Goal: Task Accomplishment & Management: Complete application form

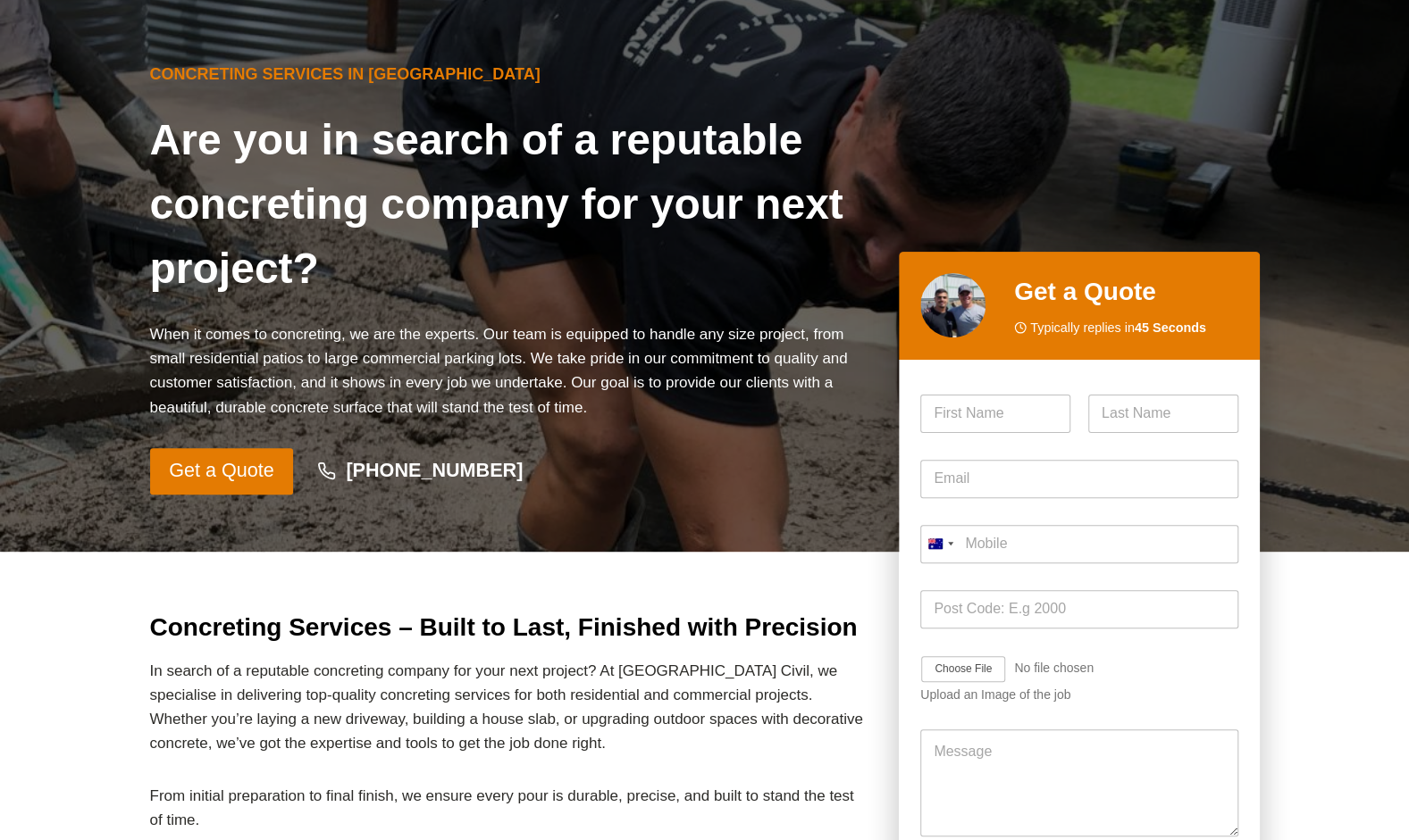
scroll to position [57, 0]
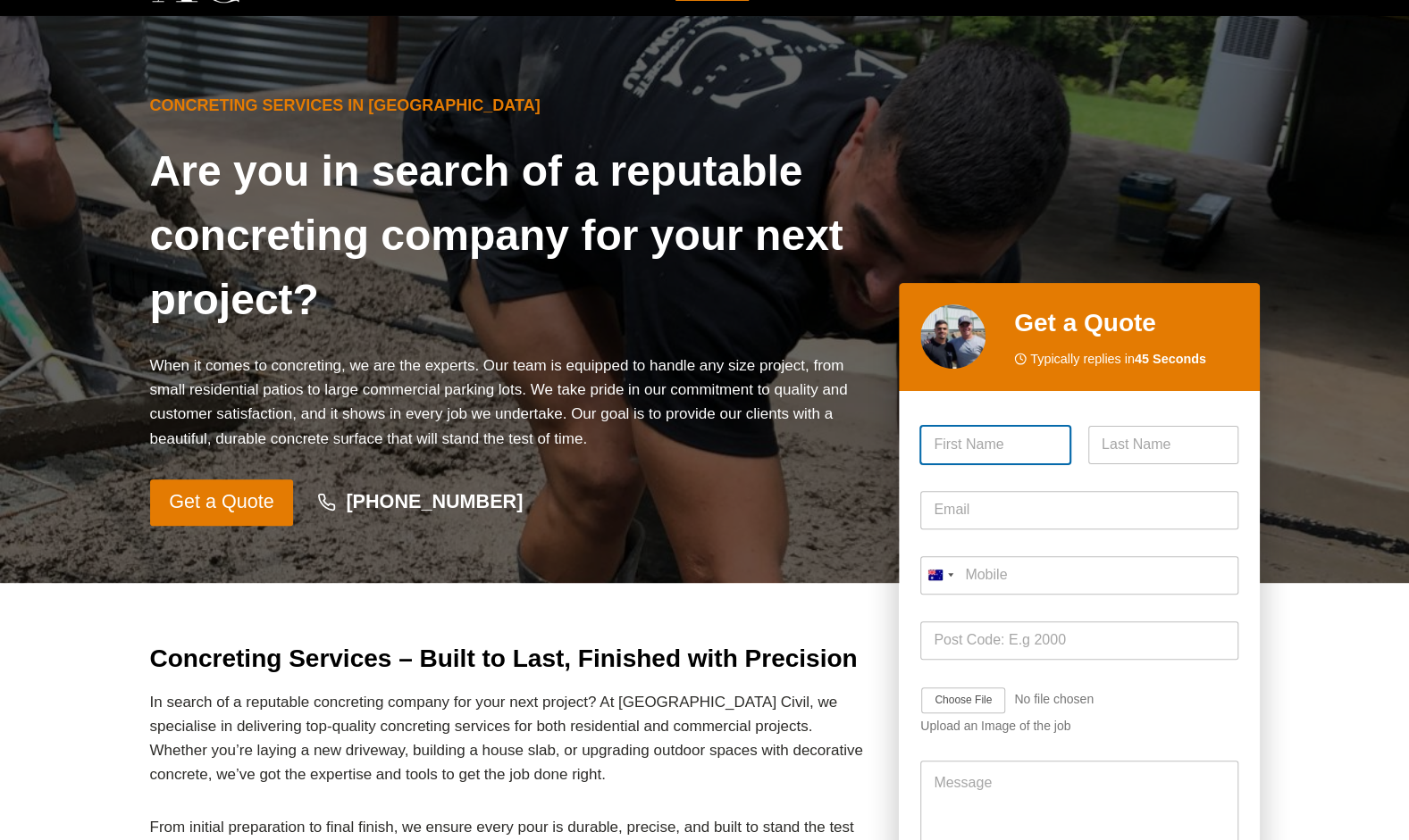
click at [966, 458] on input "First" at bounding box center [996, 444] width 150 height 38
type input "ramsin"
type input "[PERSON_NAME]"
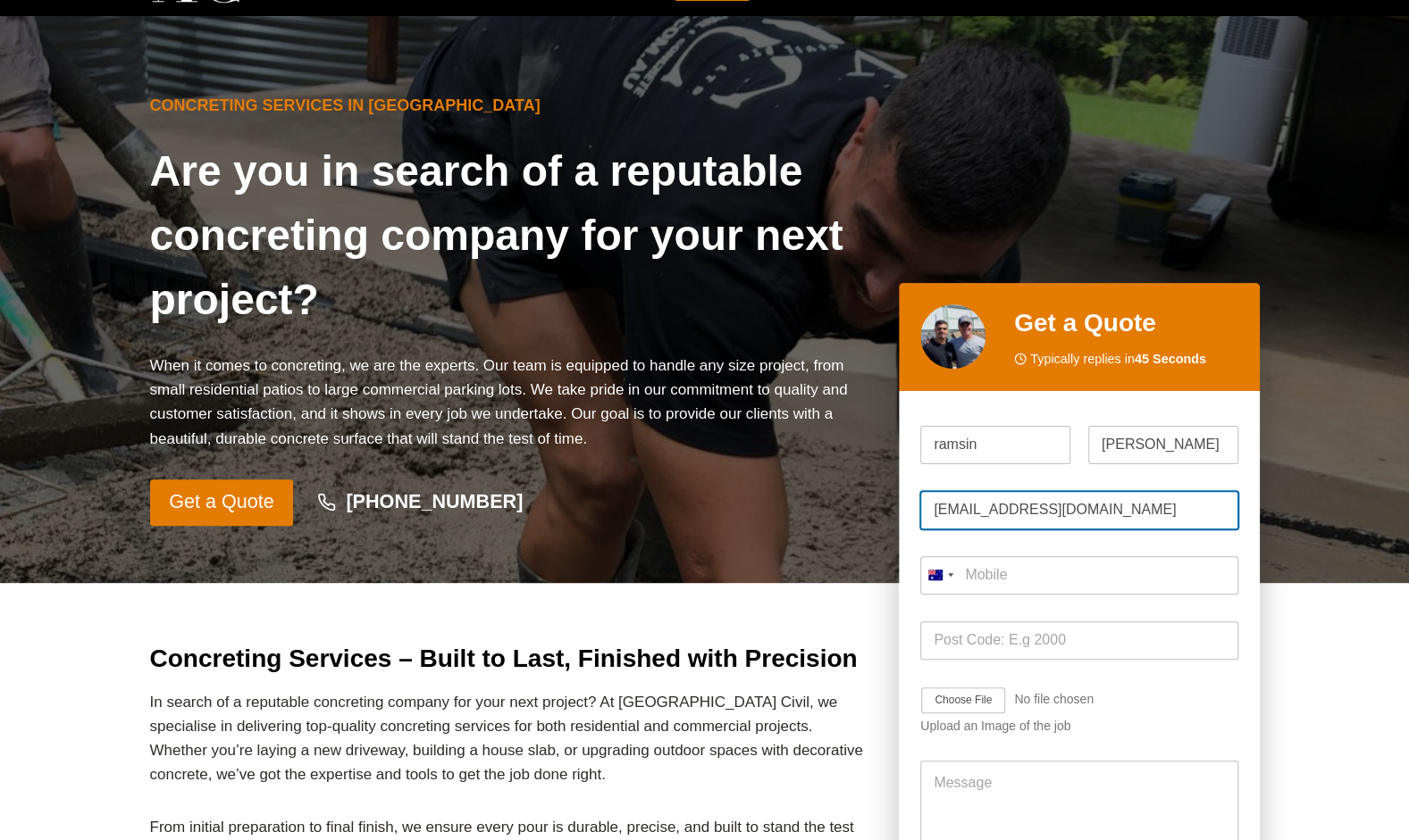
drag, startPoint x: 1109, startPoint y: 504, endPoint x: 738, endPoint y: 484, distance: 371.5
type input "[EMAIL_ADDRESS][PERSON_NAME][DOMAIN_NAME]"
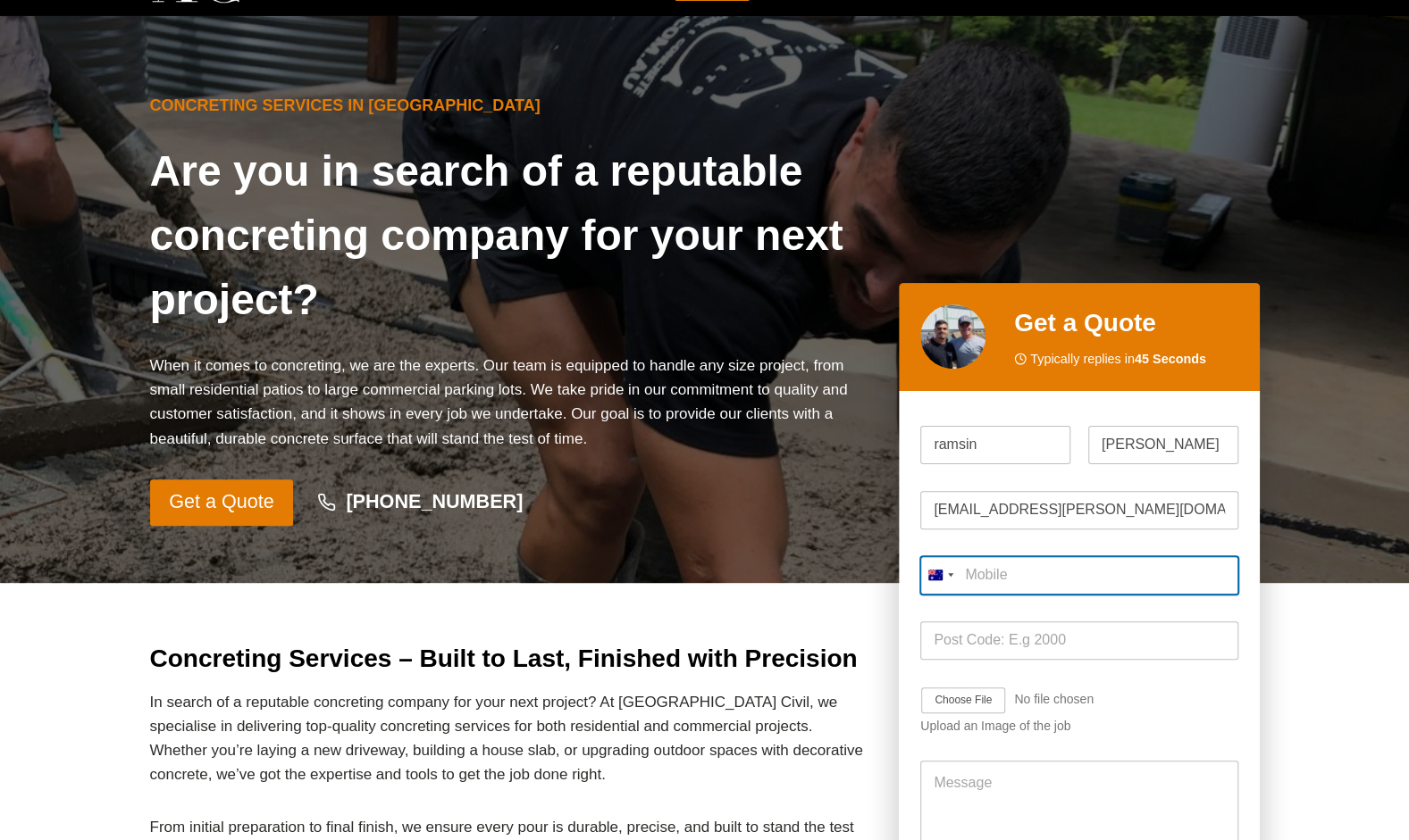
type input "0400 220 067"
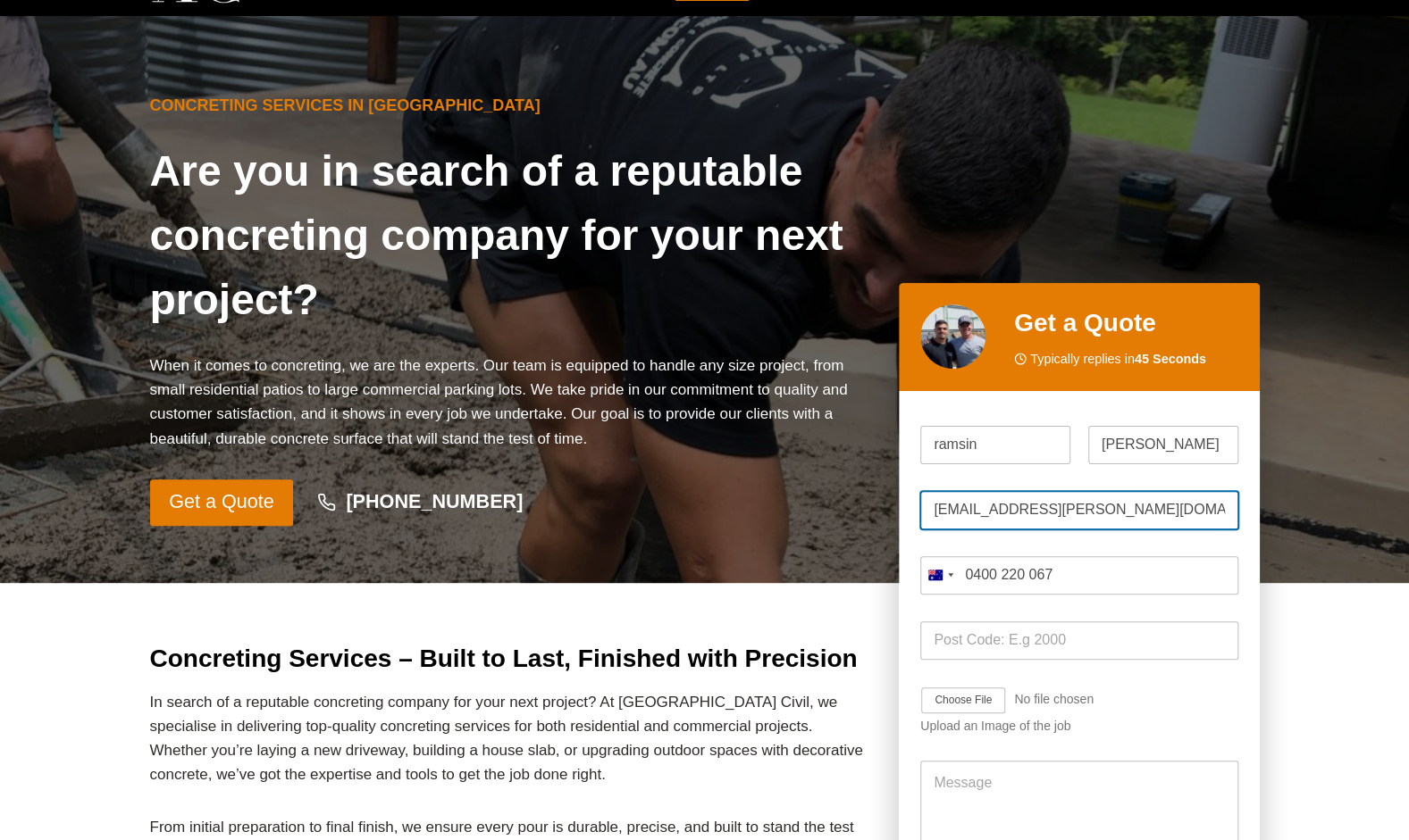
type input "[EMAIL_ADDRESS][DOMAIN_NAME]"
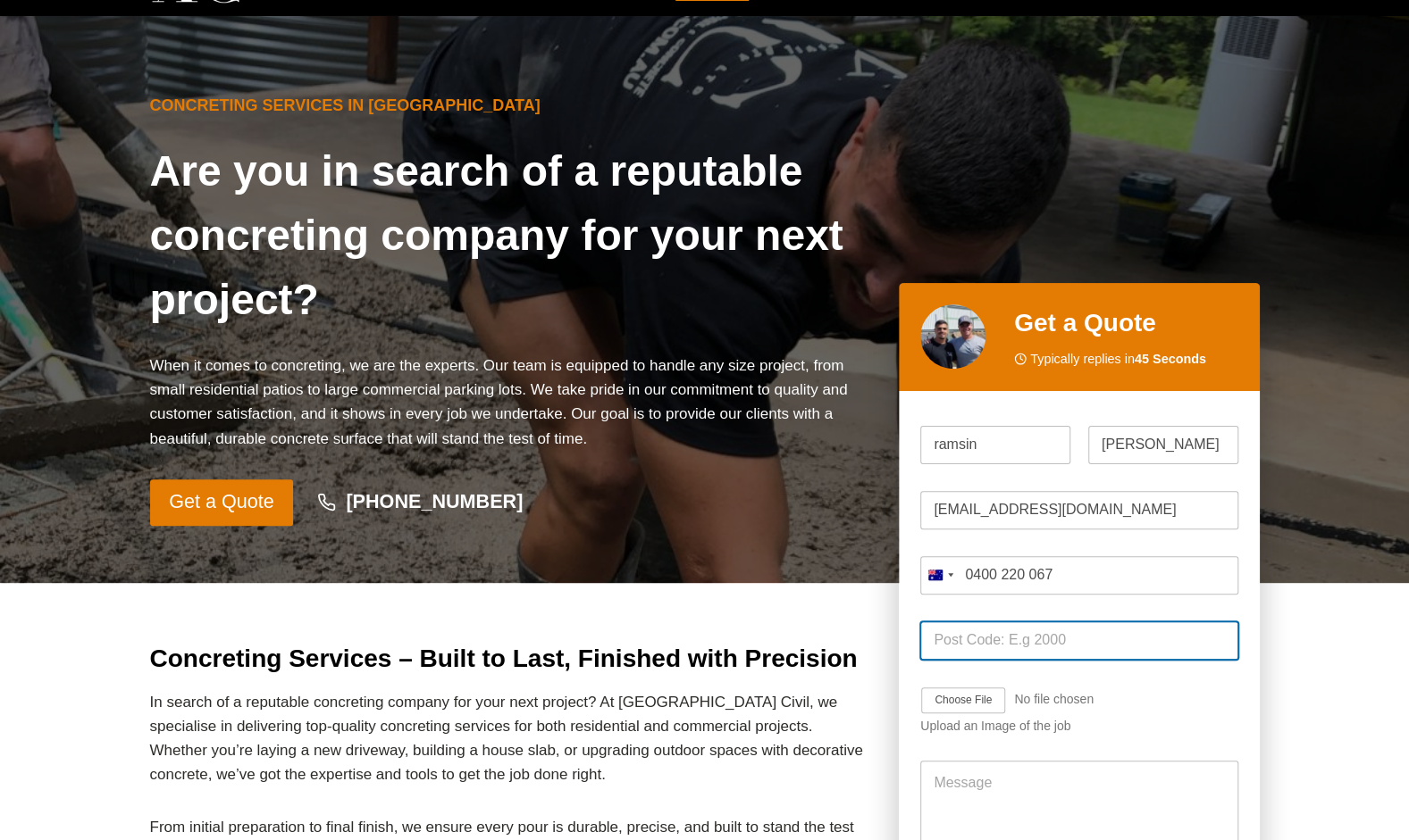
click at [996, 649] on input "Post Code *" at bounding box center [1079, 640] width 318 height 38
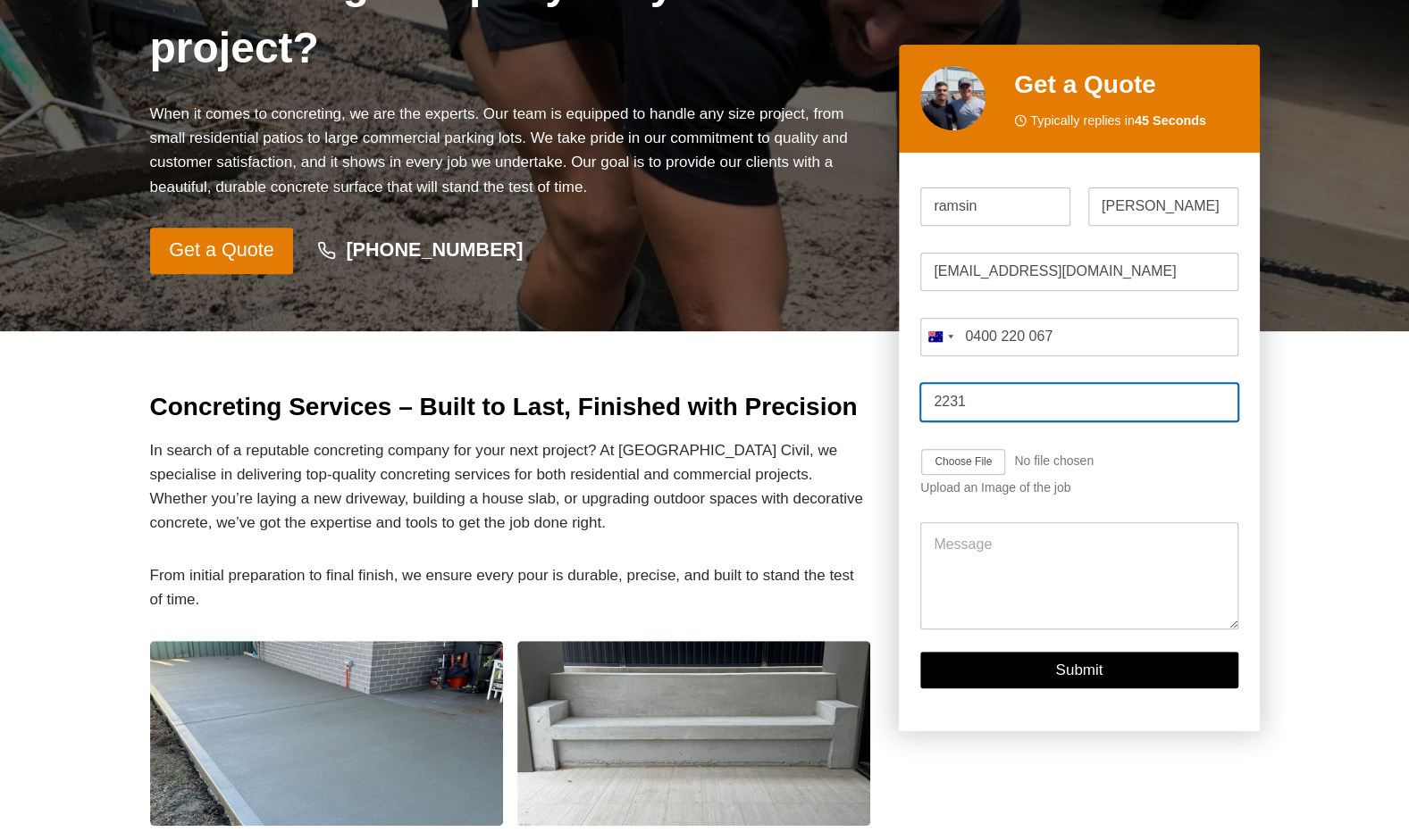
type input "2231"
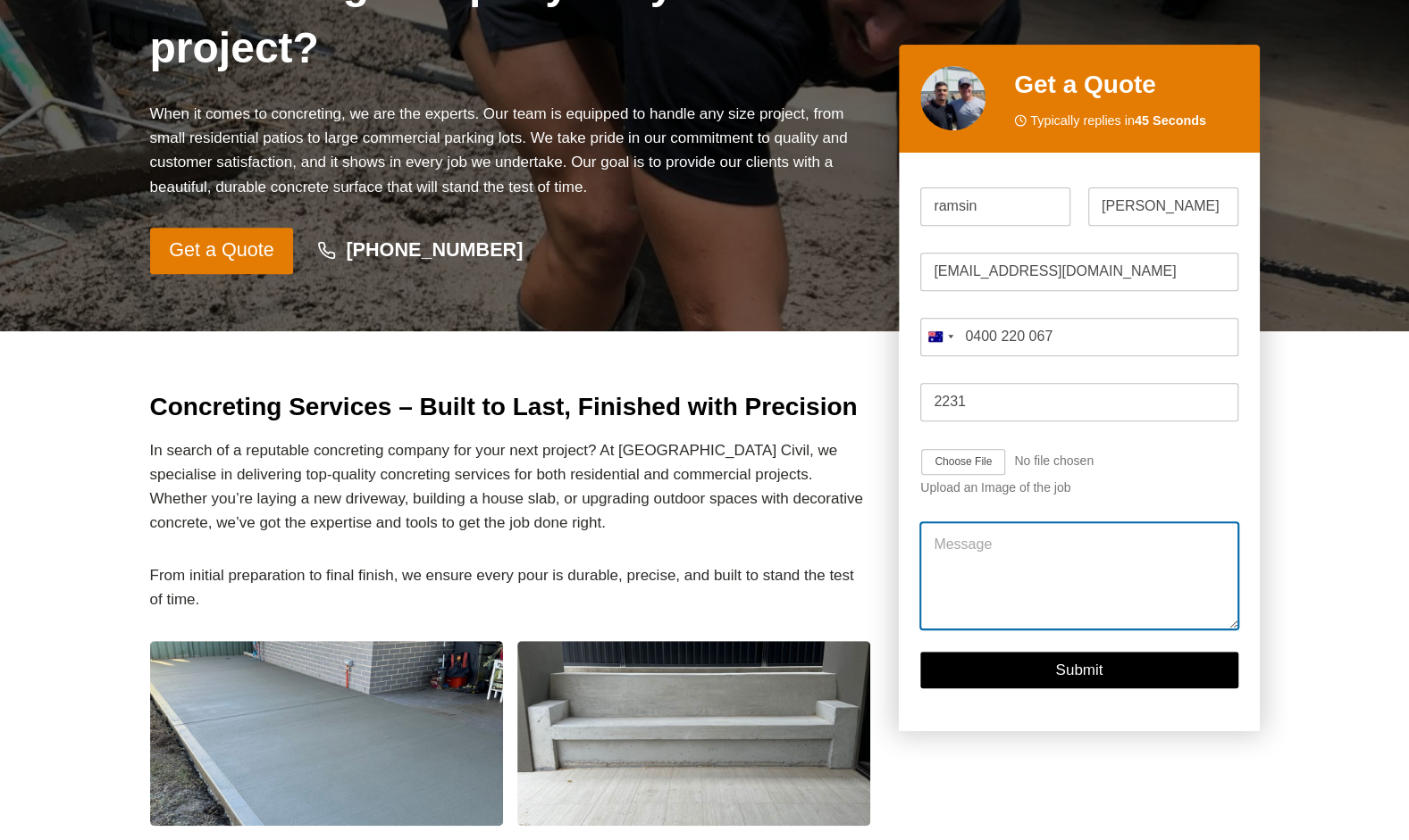
click at [979, 554] on textarea "Message" at bounding box center [1079, 577] width 318 height 107
paste textarea "Hi team, Hope you’re well as discussed [PERSON_NAME] Resources is a proudly Aus…"
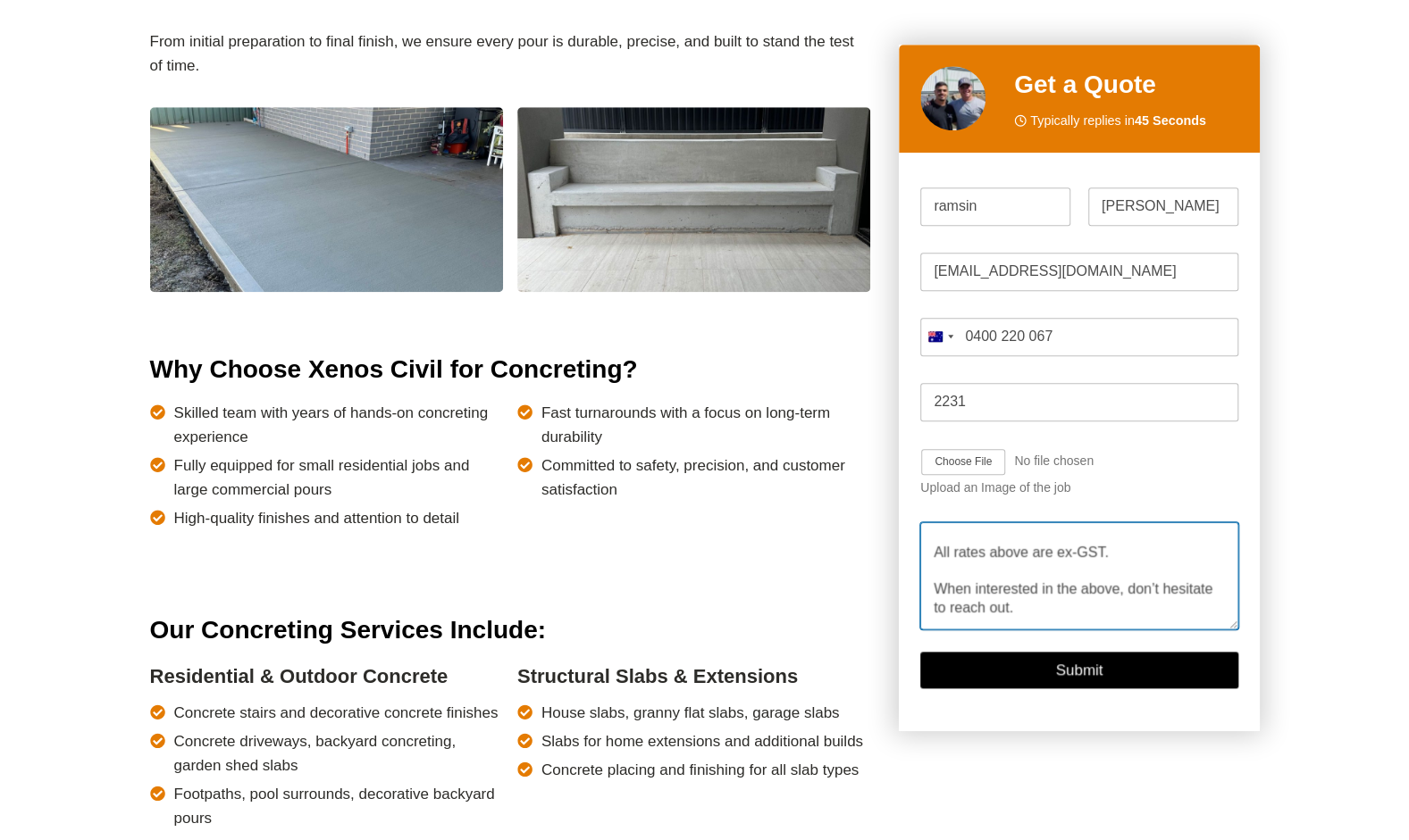
scroll to position [877, 0]
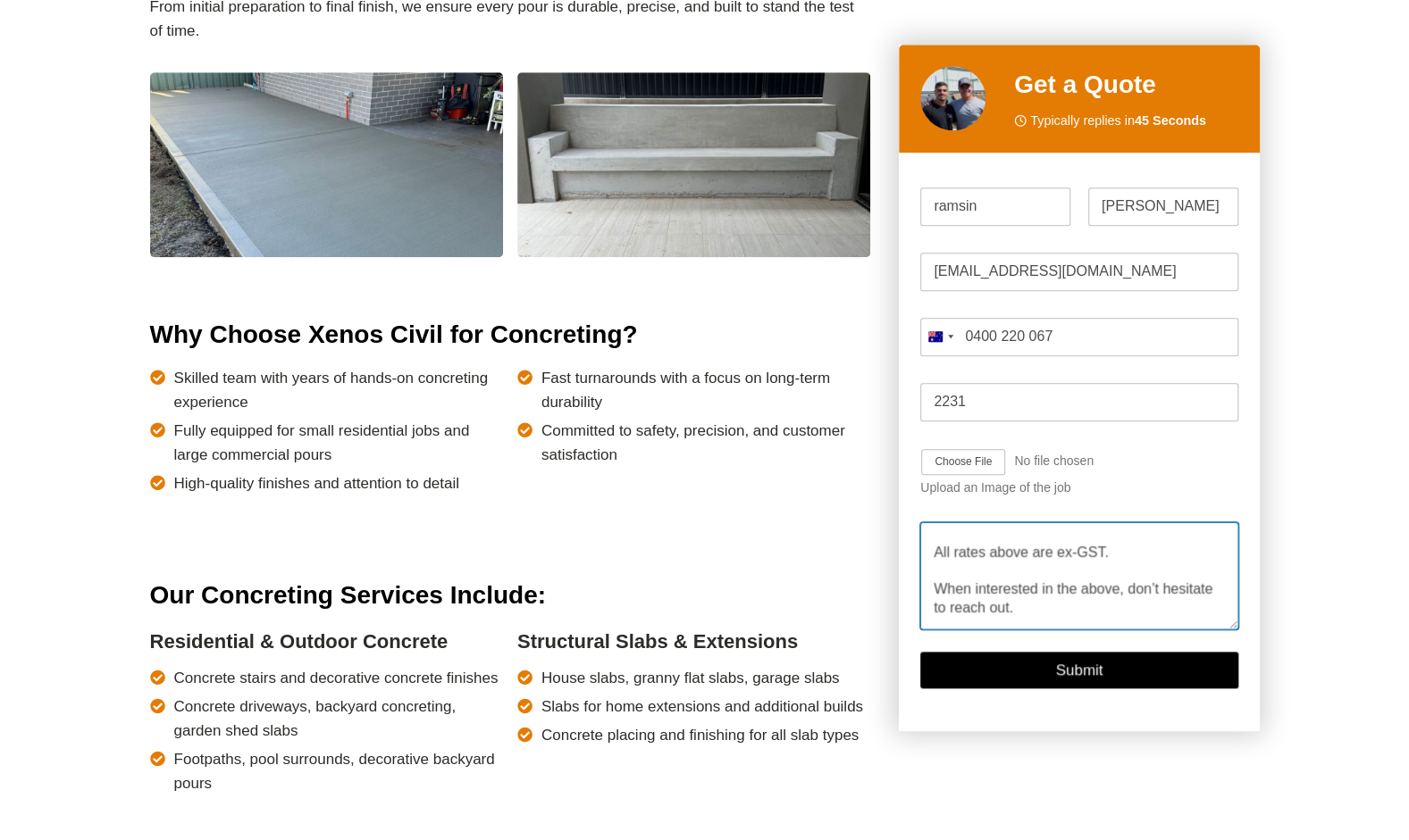
type textarea "Hi team, Hope you’re well as discussed [PERSON_NAME] Resources is a proudly Aus…"
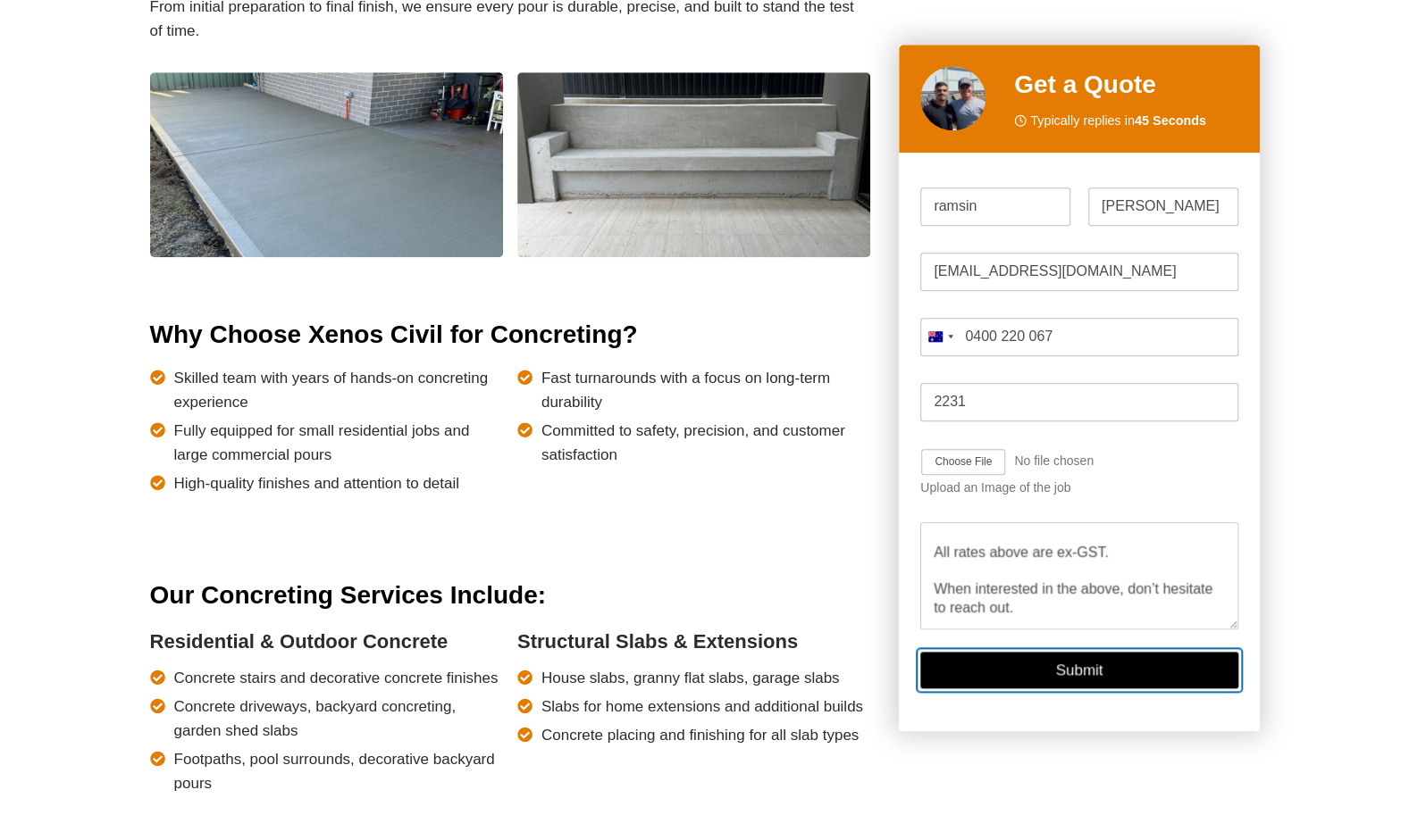
click at [1098, 673] on button "Submit" at bounding box center [1079, 670] width 318 height 36
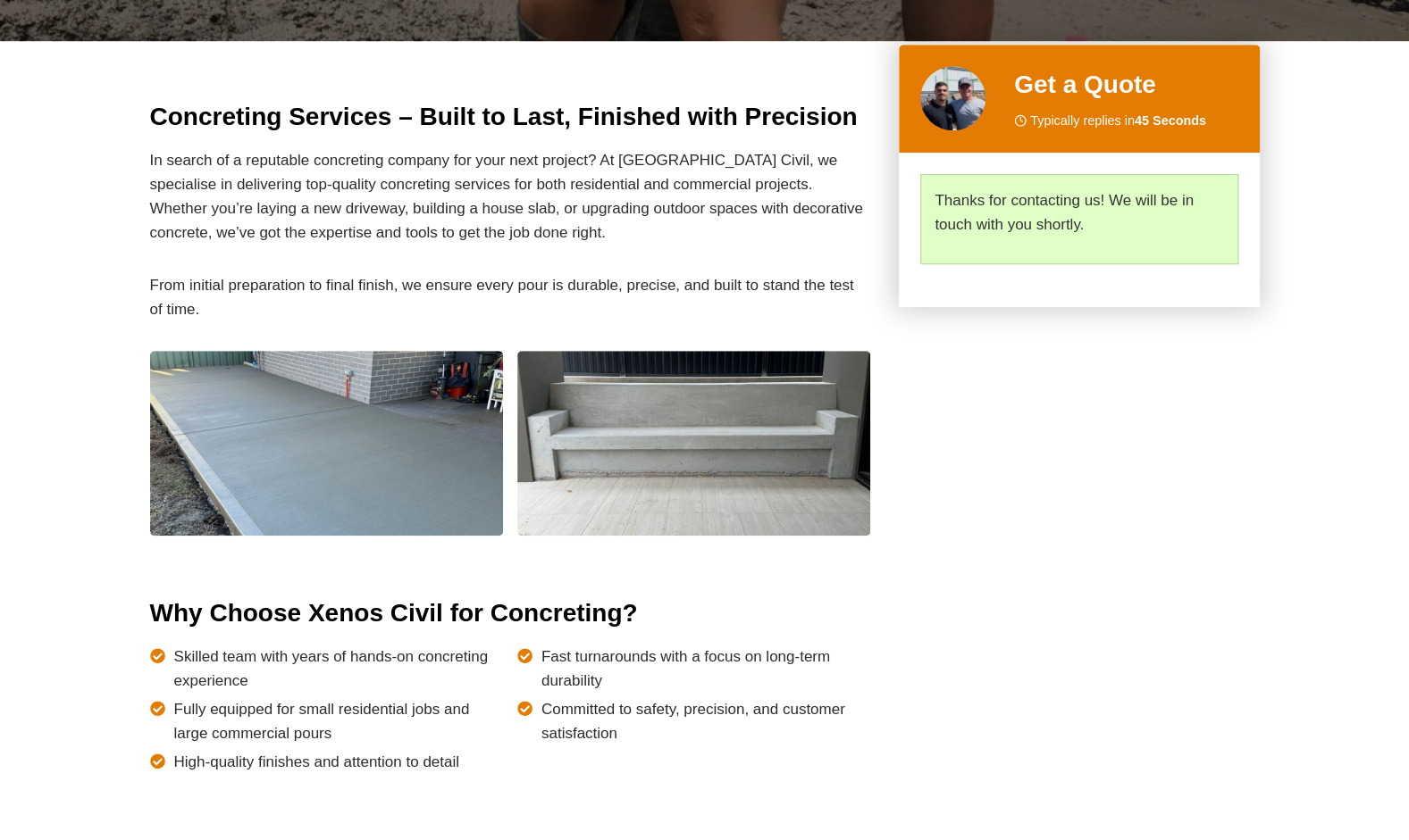
scroll to position [600, 0]
